Goal: Task Accomplishment & Management: Manage account settings

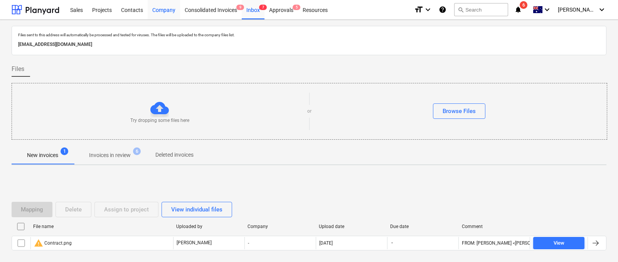
click at [162, 11] on div "Company" at bounding box center [164, 10] width 32 height 20
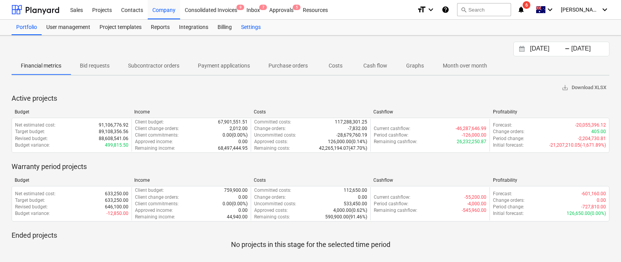
click at [242, 29] on div "Settings" at bounding box center [250, 27] width 29 height 15
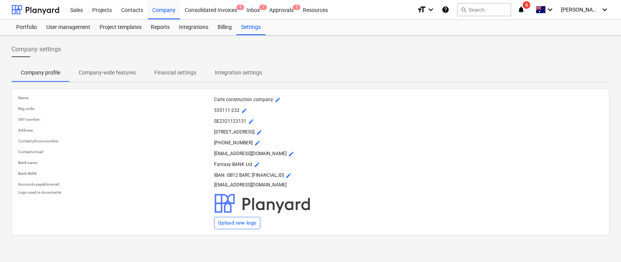
click at [241, 75] on p "Integration settings" at bounding box center [238, 73] width 47 height 8
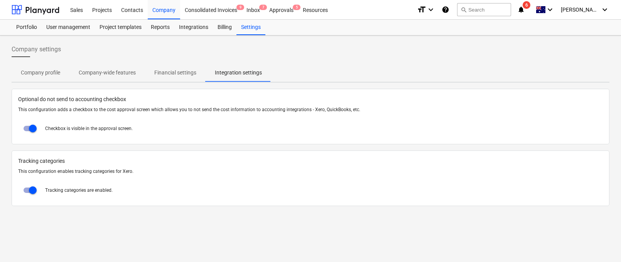
click at [185, 70] on p "Financial settings" at bounding box center [175, 73] width 42 height 8
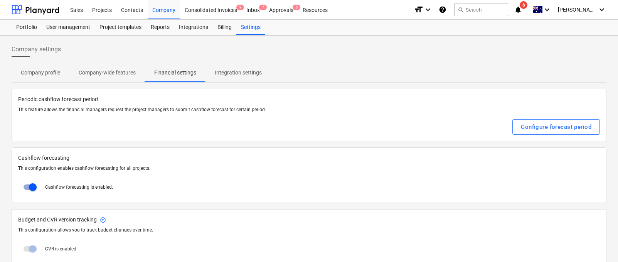
click at [240, 69] on p "Integration settings" at bounding box center [238, 73] width 47 height 8
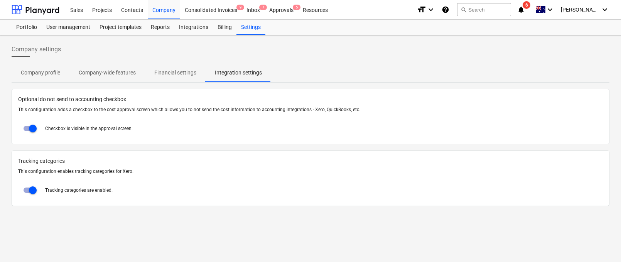
click at [107, 75] on p "Company-wide features" at bounding box center [107, 73] width 57 height 8
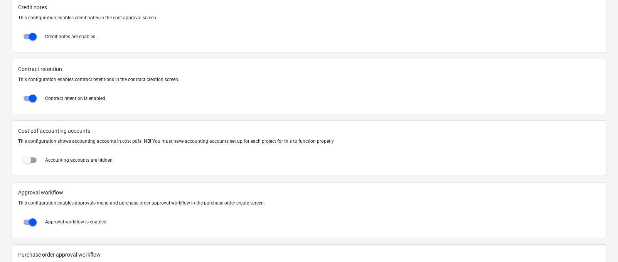
scroll to position [834, 0]
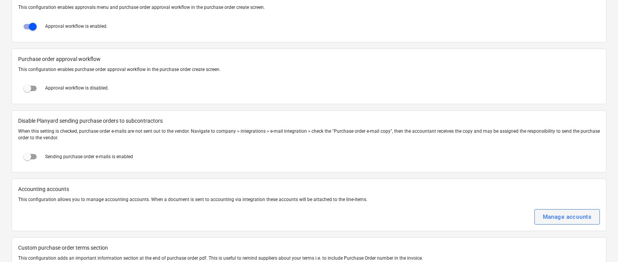
click at [548, 217] on div "Manage accounts" at bounding box center [567, 217] width 49 height 10
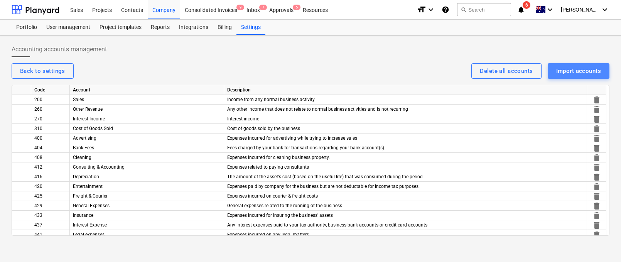
click at [559, 70] on div "Import accounts" at bounding box center [578, 71] width 45 height 10
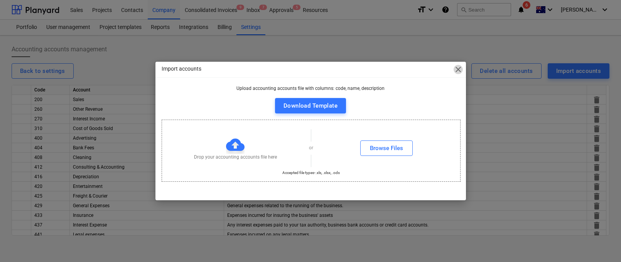
click at [455, 71] on span "close" at bounding box center [457, 69] width 9 height 9
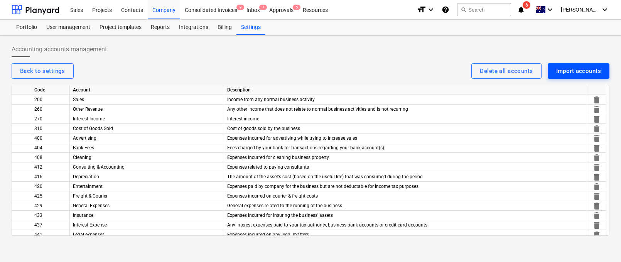
click at [602, 71] on button "Import accounts" at bounding box center [578, 70] width 62 height 15
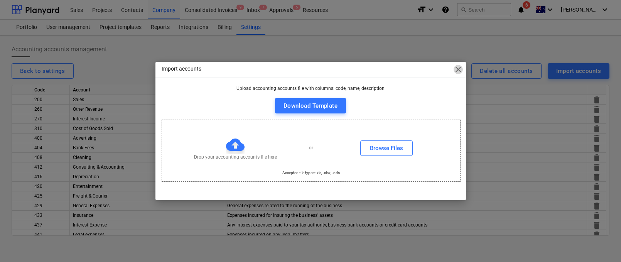
click at [458, 69] on span "close" at bounding box center [457, 69] width 9 height 9
